Goal: Information Seeking & Learning: Learn about a topic

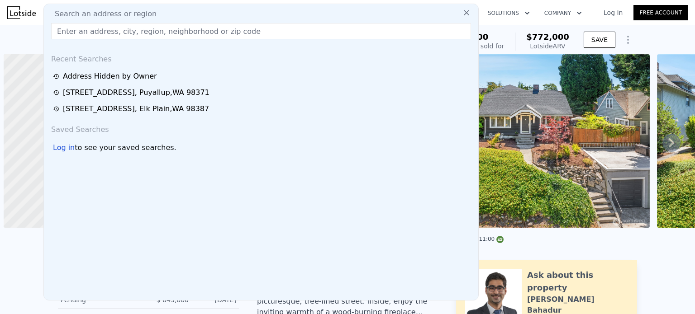
scroll to position [0, 4]
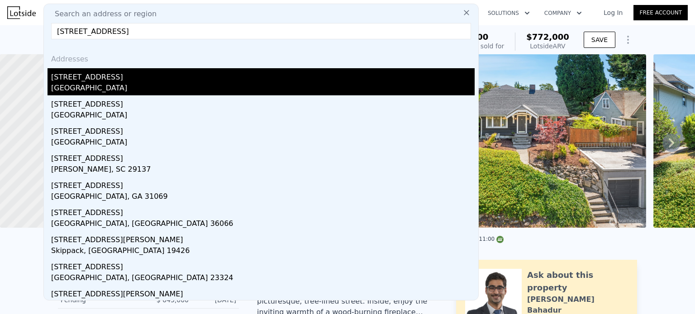
type input "1118 perry ave"
click at [81, 85] on div "Bremerton, WA 98310" at bounding box center [262, 89] width 423 height 13
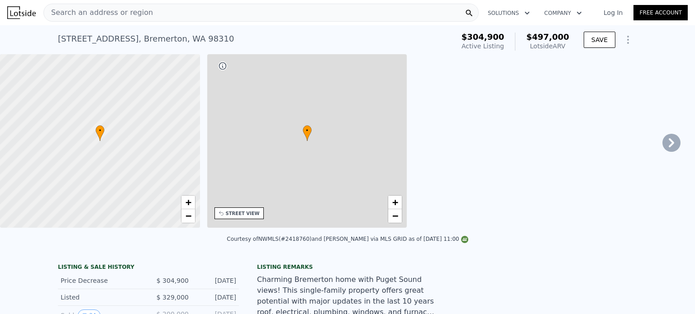
type input "1"
type input "2.5"
type input "1092"
type input "1971"
type input "2178"
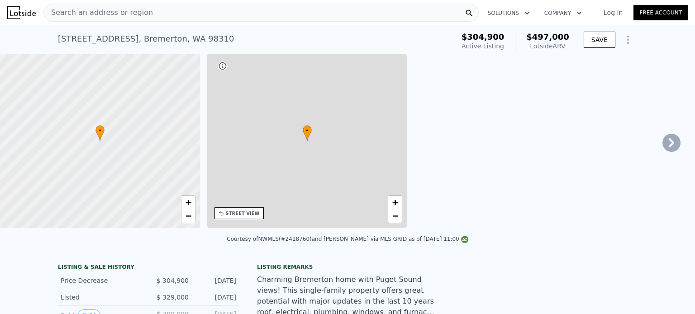
type input "6098"
type input "$ 497,000"
type input "$ 132,843"
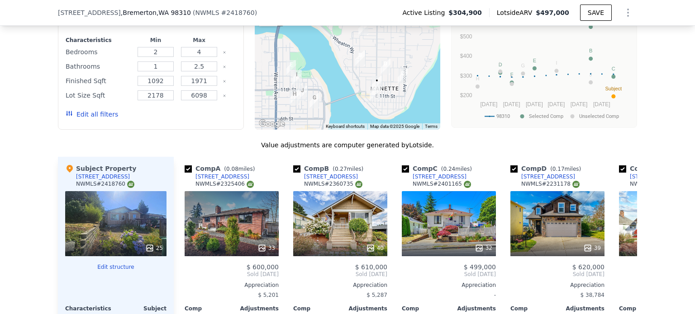
scroll to position [943, 0]
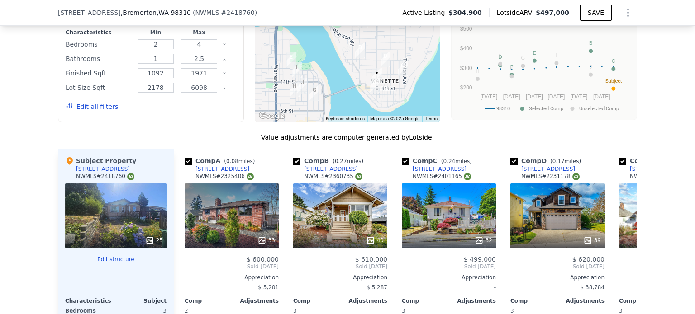
click at [96, 179] on div "NWMLS # 2418760" at bounding box center [105, 177] width 58 height 8
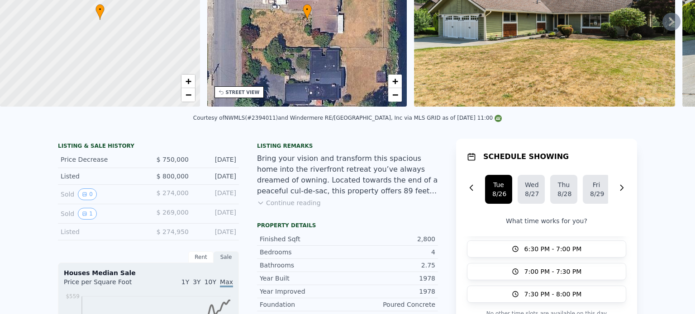
scroll to position [3, 0]
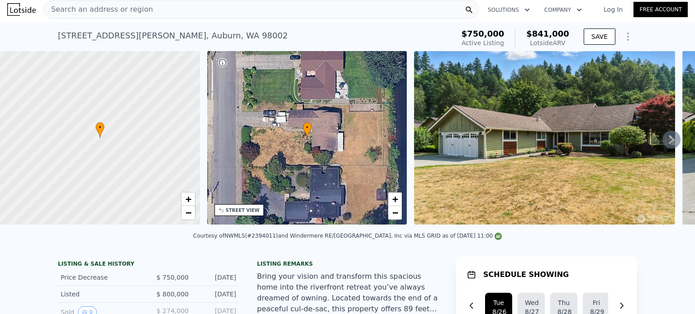
click at [151, 16] on div "Search an address or region" at bounding box center [260, 9] width 435 height 18
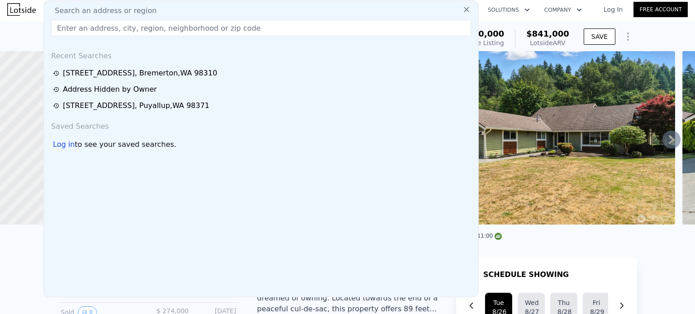
click at [77, 29] on input "text" at bounding box center [261, 28] width 420 height 16
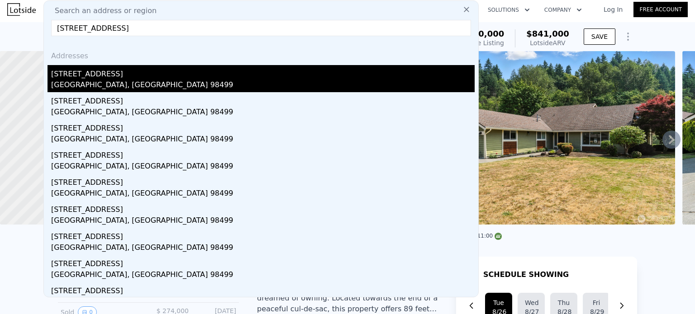
type input "[STREET_ADDRESS]"
click at [90, 77] on div "[STREET_ADDRESS]" at bounding box center [262, 72] width 423 height 14
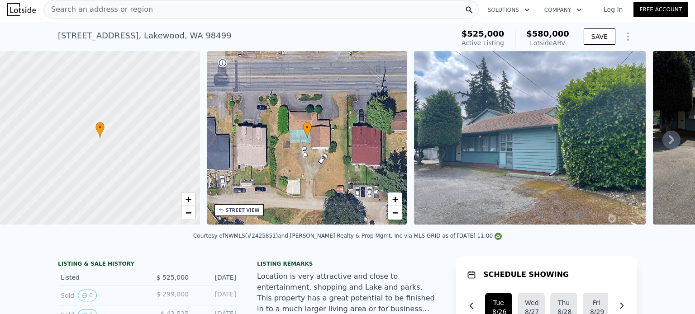
click at [146, 13] on div "Search an address or region" at bounding box center [260, 9] width 435 height 18
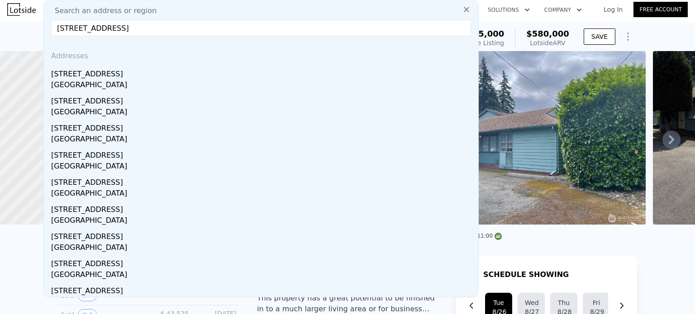
click at [214, 25] on input "[STREET_ADDRESS]" at bounding box center [261, 28] width 420 height 16
type input "[STREET_ADDRESS]"
click at [192, 25] on input "[STREET_ADDRESS]" at bounding box center [261, 28] width 420 height 16
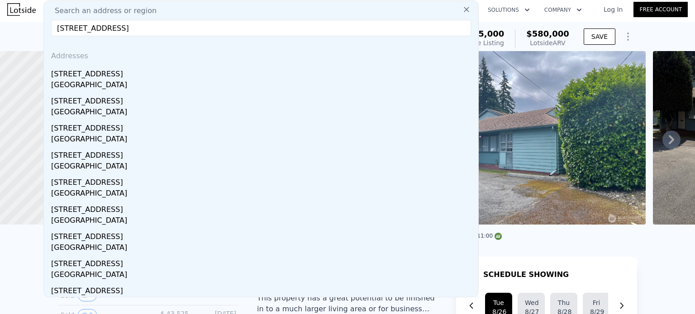
click at [192, 25] on input "[STREET_ADDRESS]" at bounding box center [261, 28] width 420 height 16
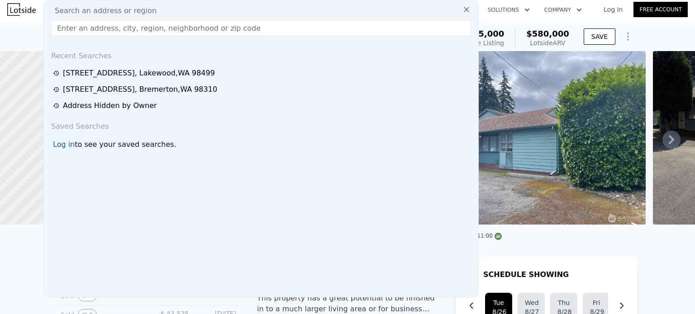
paste input "[STREET_ADDRESS]"
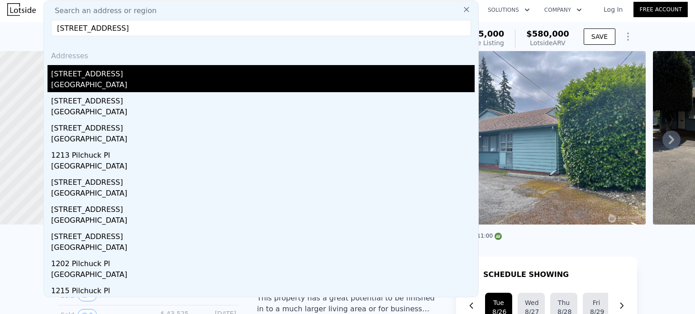
type input "[STREET_ADDRESS]"
click at [94, 83] on div "[GEOGRAPHIC_DATA]" at bounding box center [262, 86] width 423 height 13
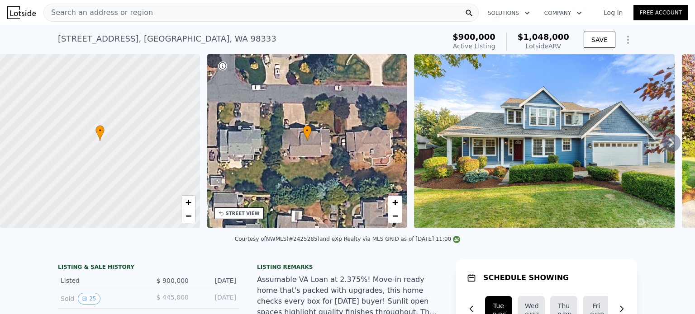
click at [118, 14] on span "Search an address or region" at bounding box center [98, 12] width 109 height 11
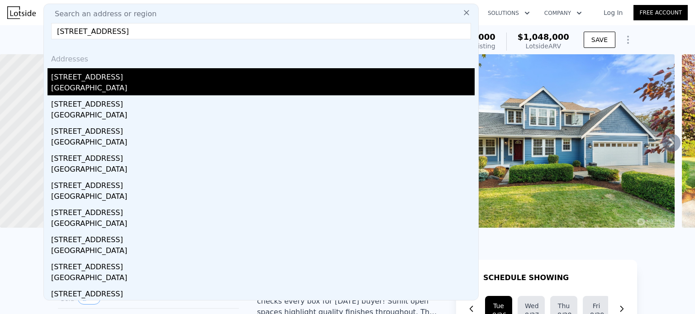
type input "[STREET_ADDRESS]"
click at [108, 90] on div "[GEOGRAPHIC_DATA]" at bounding box center [262, 89] width 423 height 13
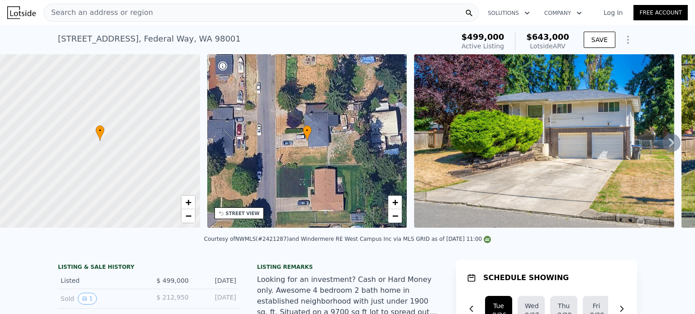
click at [141, 10] on div "Search an address or region" at bounding box center [260, 13] width 435 height 18
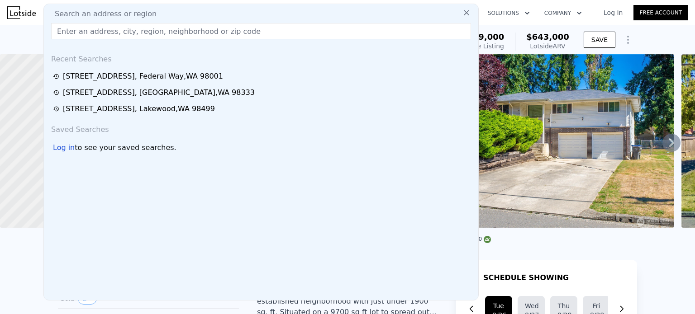
click at [87, 34] on input "text" at bounding box center [261, 31] width 420 height 16
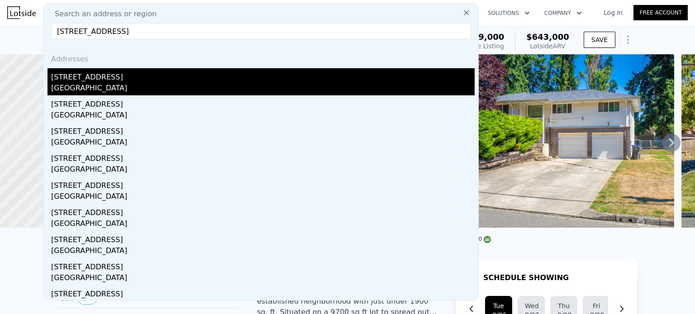
type input "[STREET_ADDRESS]"
click at [113, 86] on div "[GEOGRAPHIC_DATA]" at bounding box center [262, 89] width 423 height 13
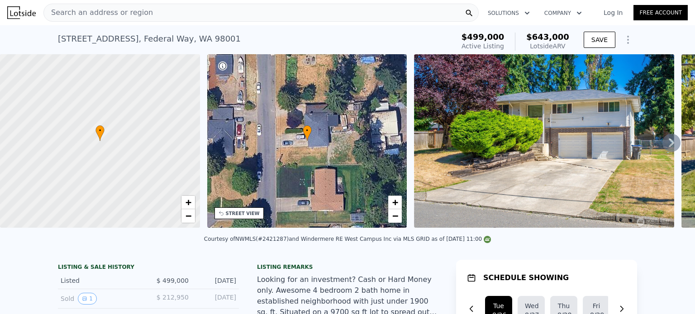
type input "5"
type input "1"
type input "2"
type input "1040"
type input "1740"
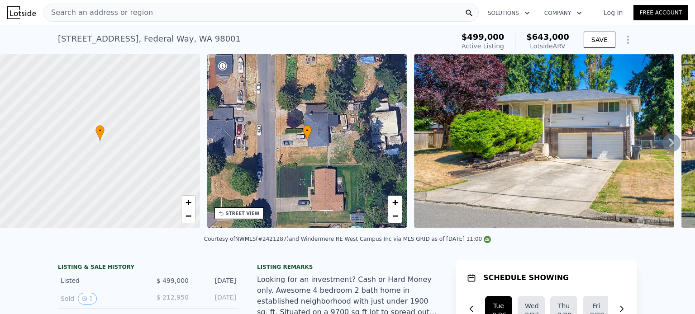
type input "8380"
type input "12792"
type input "$ 535,000"
type input "$ 21,176"
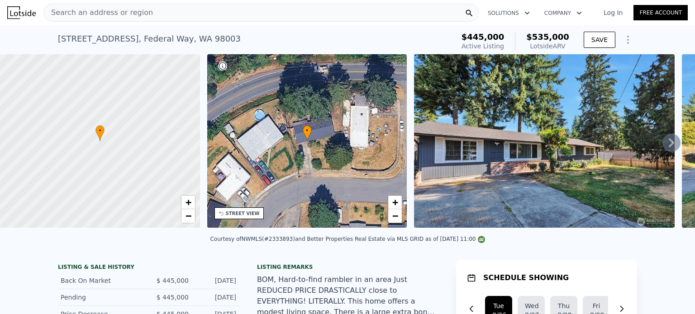
click at [190, 15] on div "Search an address or region" at bounding box center [260, 13] width 435 height 18
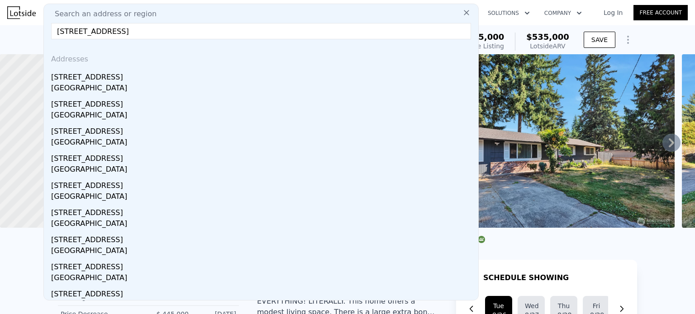
type input "[STREET_ADDRESS]"
click at [195, 34] on input "[STREET_ADDRESS]" at bounding box center [261, 31] width 420 height 16
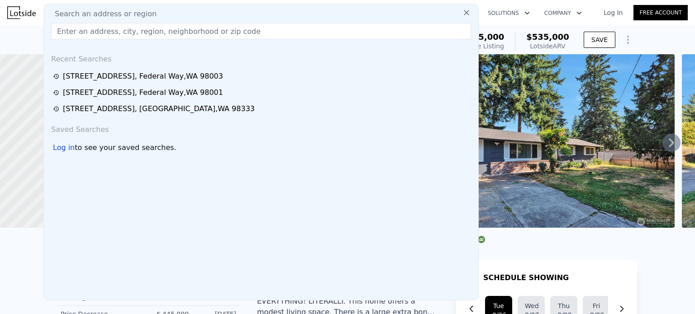
paste input "[STREET_ADDRESS]"
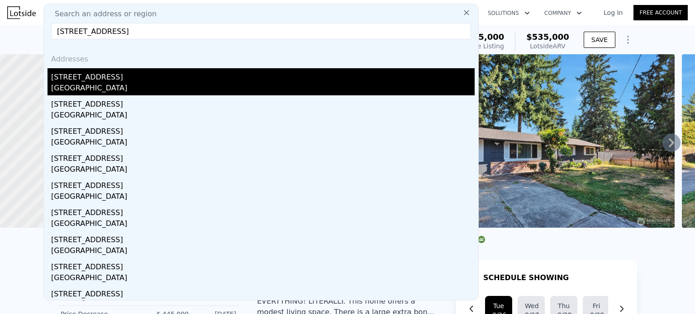
type input "[STREET_ADDRESS]"
click at [132, 84] on div "[GEOGRAPHIC_DATA]" at bounding box center [262, 89] width 423 height 13
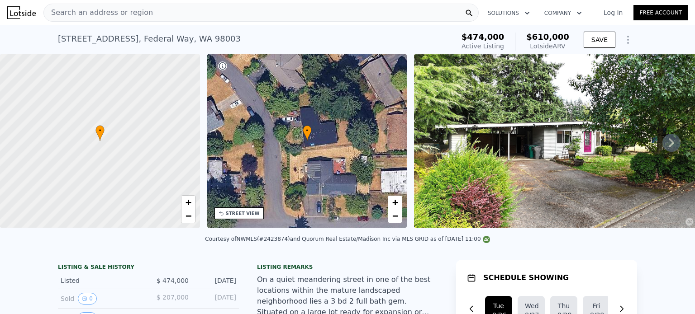
click at [164, 10] on div "Search an address or region" at bounding box center [260, 13] width 435 height 18
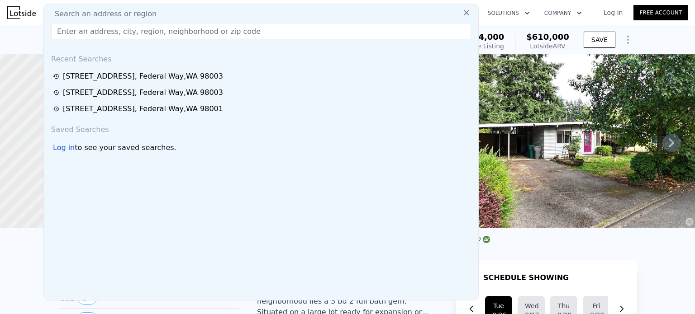
click at [89, 34] on input "text" at bounding box center [261, 31] width 420 height 16
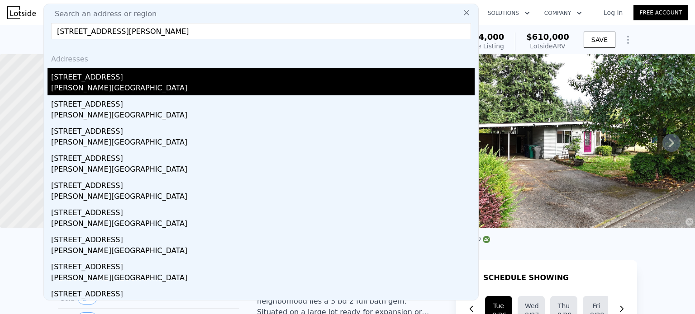
type input "[STREET_ADDRESS][PERSON_NAME]"
click at [109, 88] on div "[PERSON_NAME][GEOGRAPHIC_DATA]" at bounding box center [262, 89] width 423 height 13
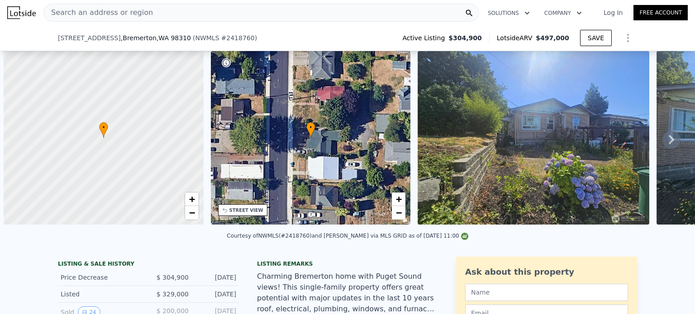
scroll to position [0, 4]
